Goal: Task Accomplishment & Management: Manage account settings

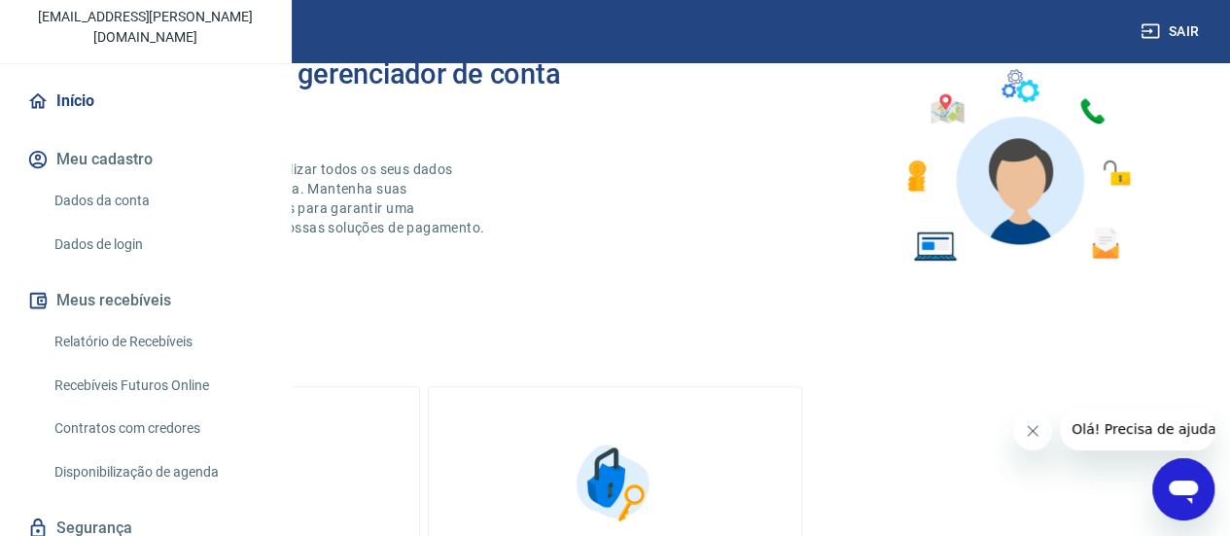
scroll to position [194, 0]
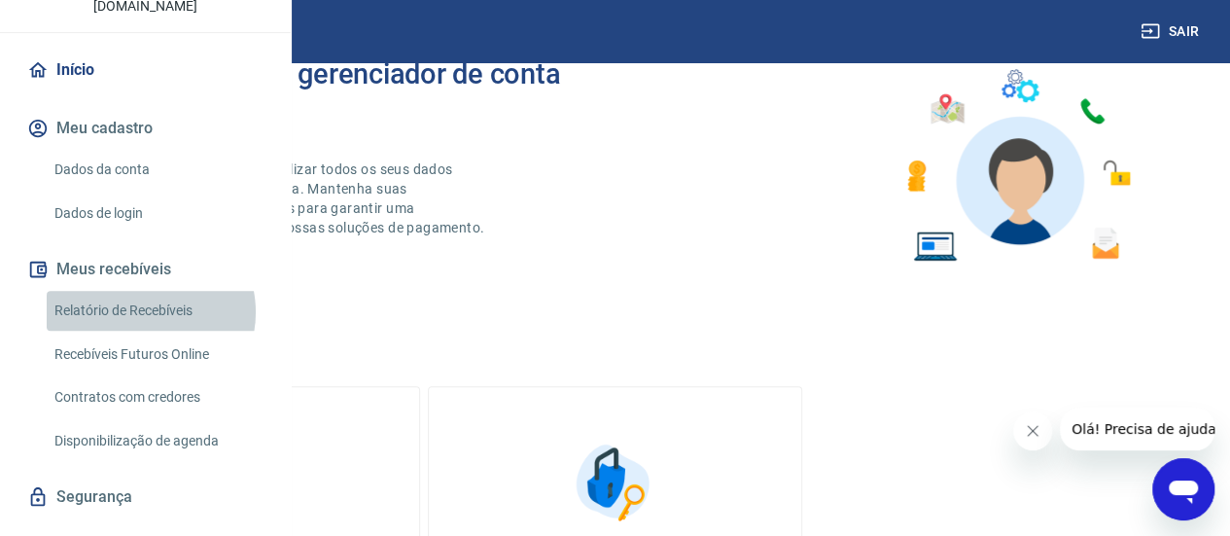
click at [140, 331] on link "Relatório de Recebíveis" at bounding box center [157, 311] width 221 height 40
